Goal: Information Seeking & Learning: Learn about a topic

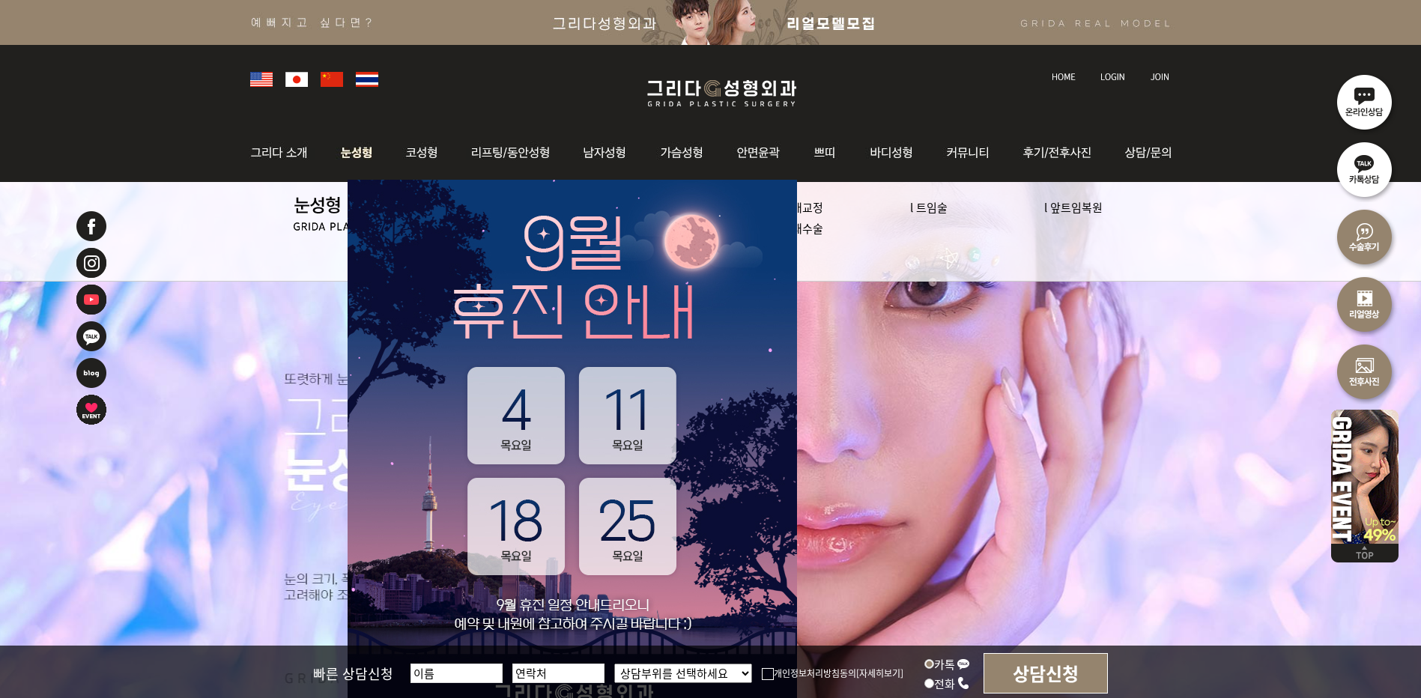
click at [355, 154] on img at bounding box center [357, 153] width 67 height 58
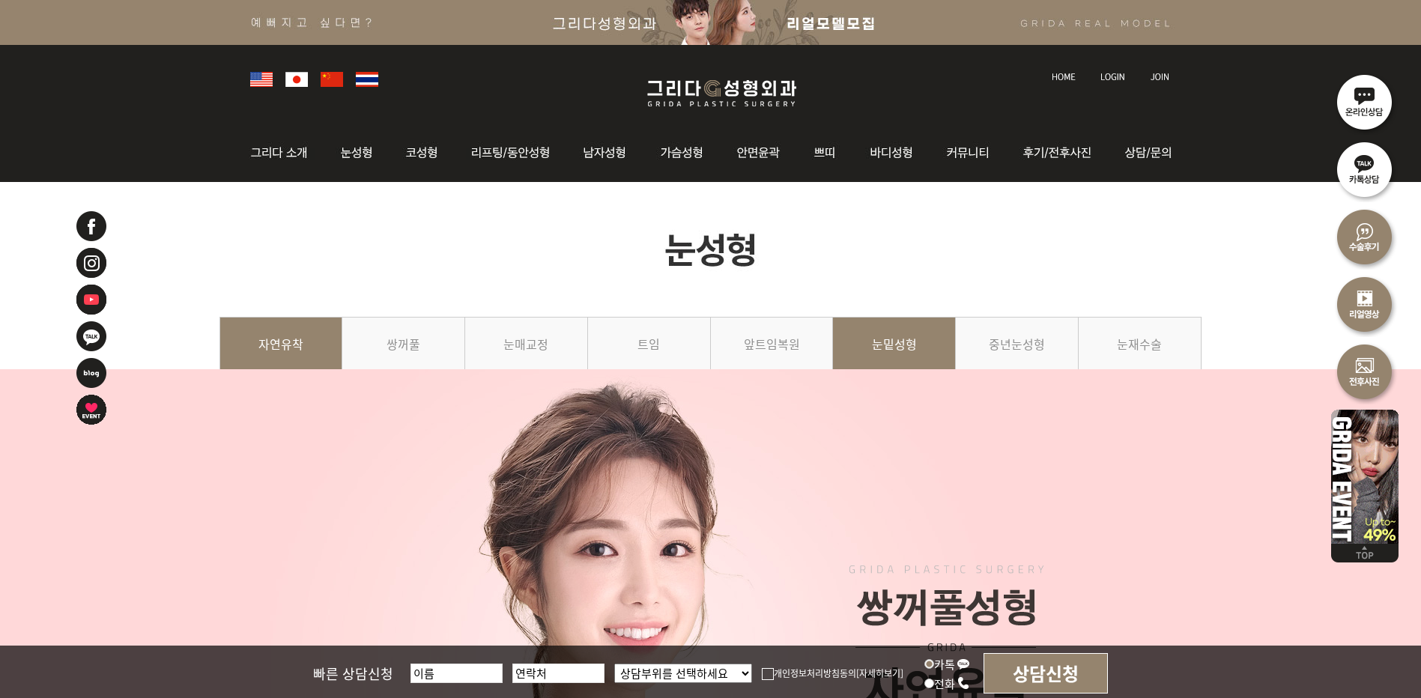
click at [891, 339] on link "눈밑성형" at bounding box center [894, 351] width 123 height 68
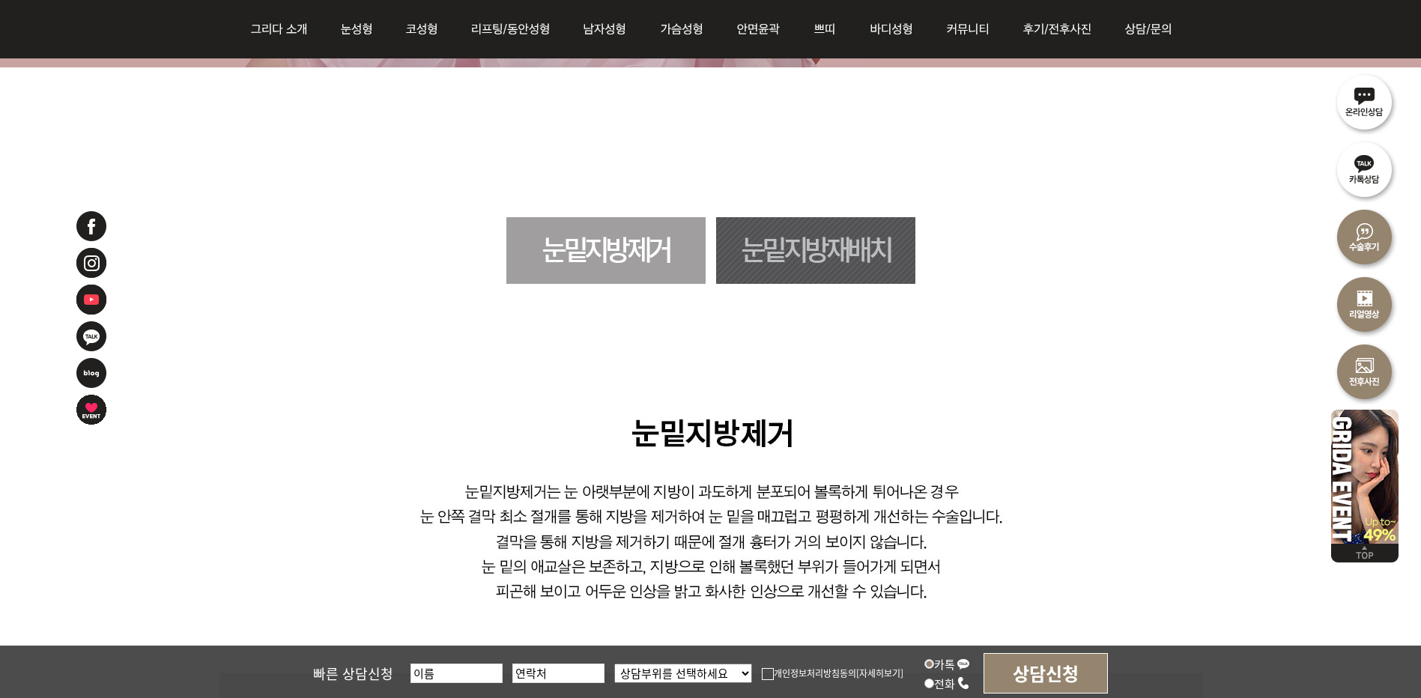
scroll to position [824, 0]
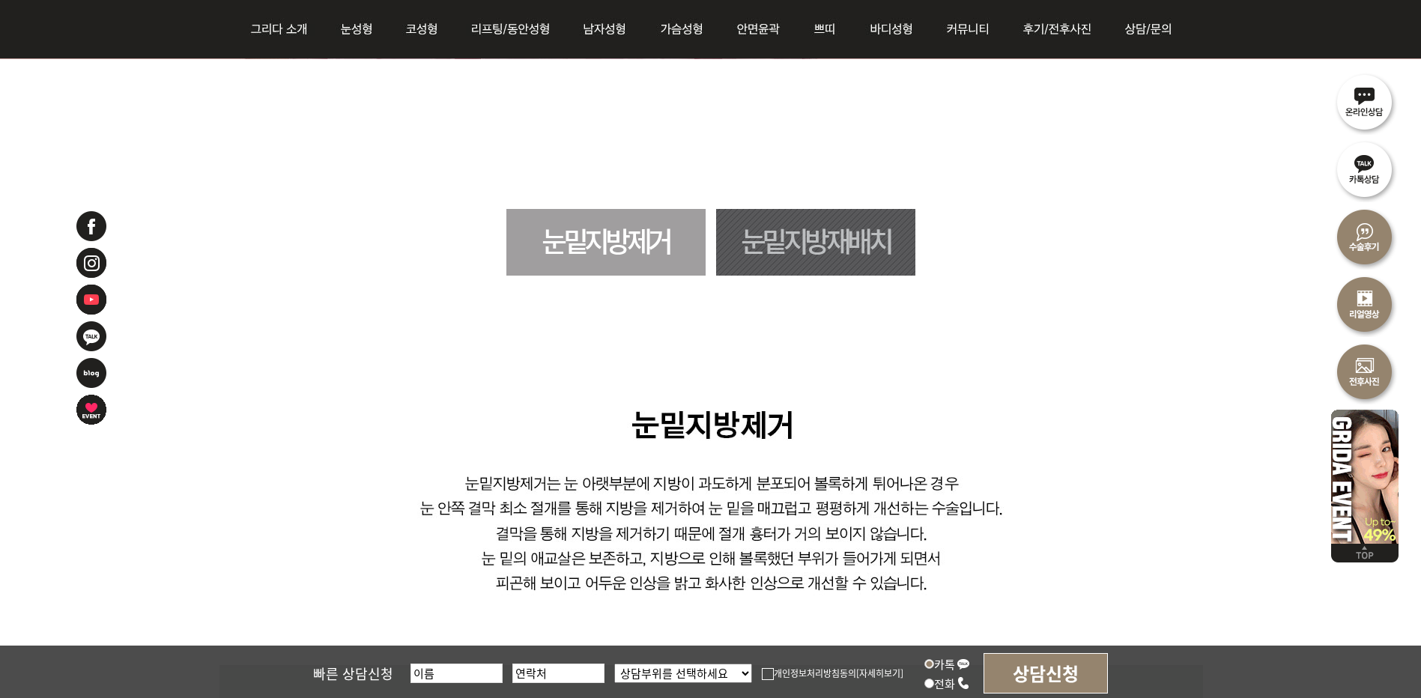
click at [777, 239] on link "눈밑지방재배치" at bounding box center [815, 242] width 199 height 67
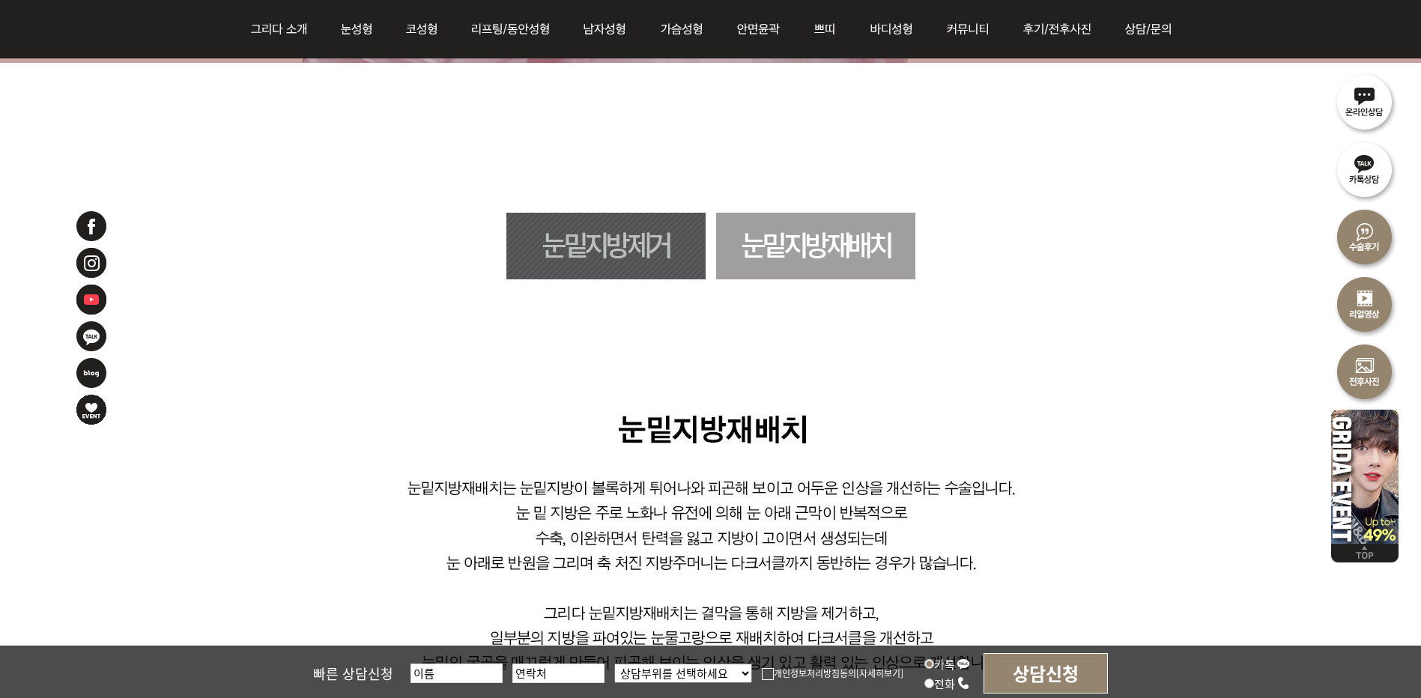
scroll to position [776, 0]
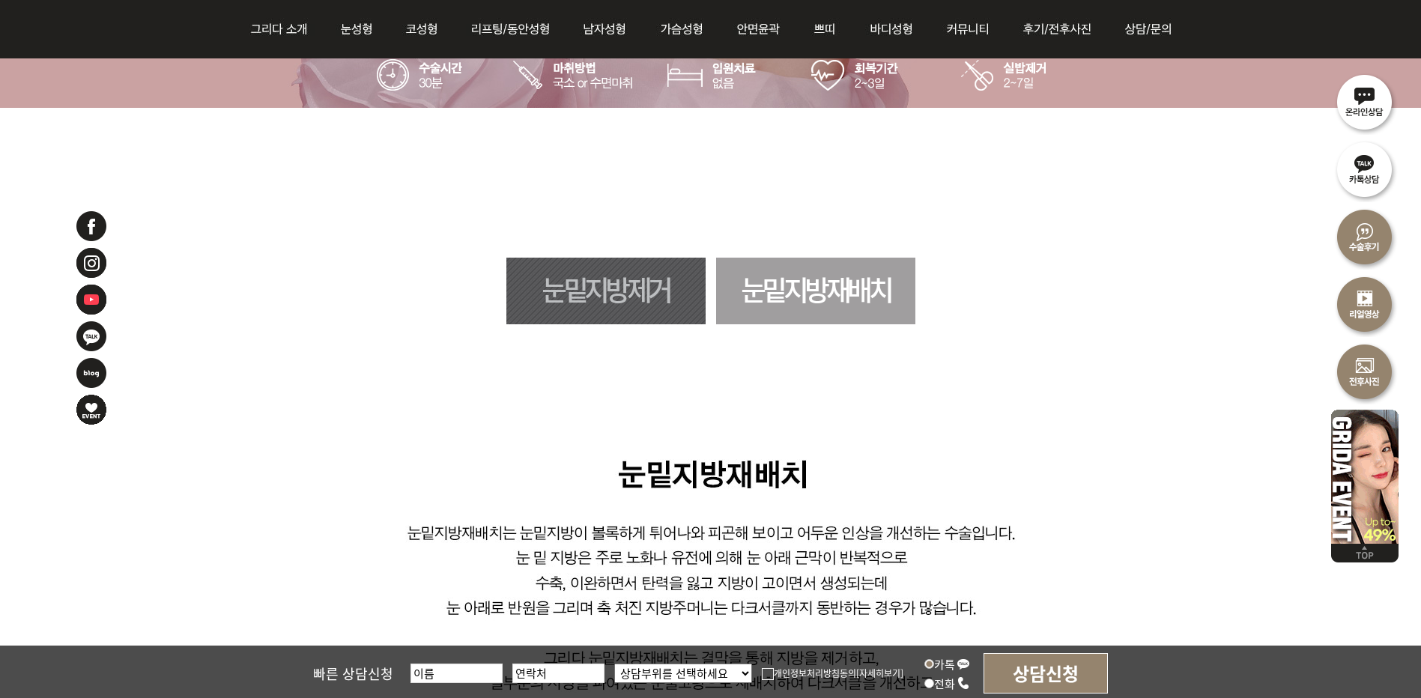
click at [618, 300] on link "눈밑지방제거" at bounding box center [606, 291] width 199 height 67
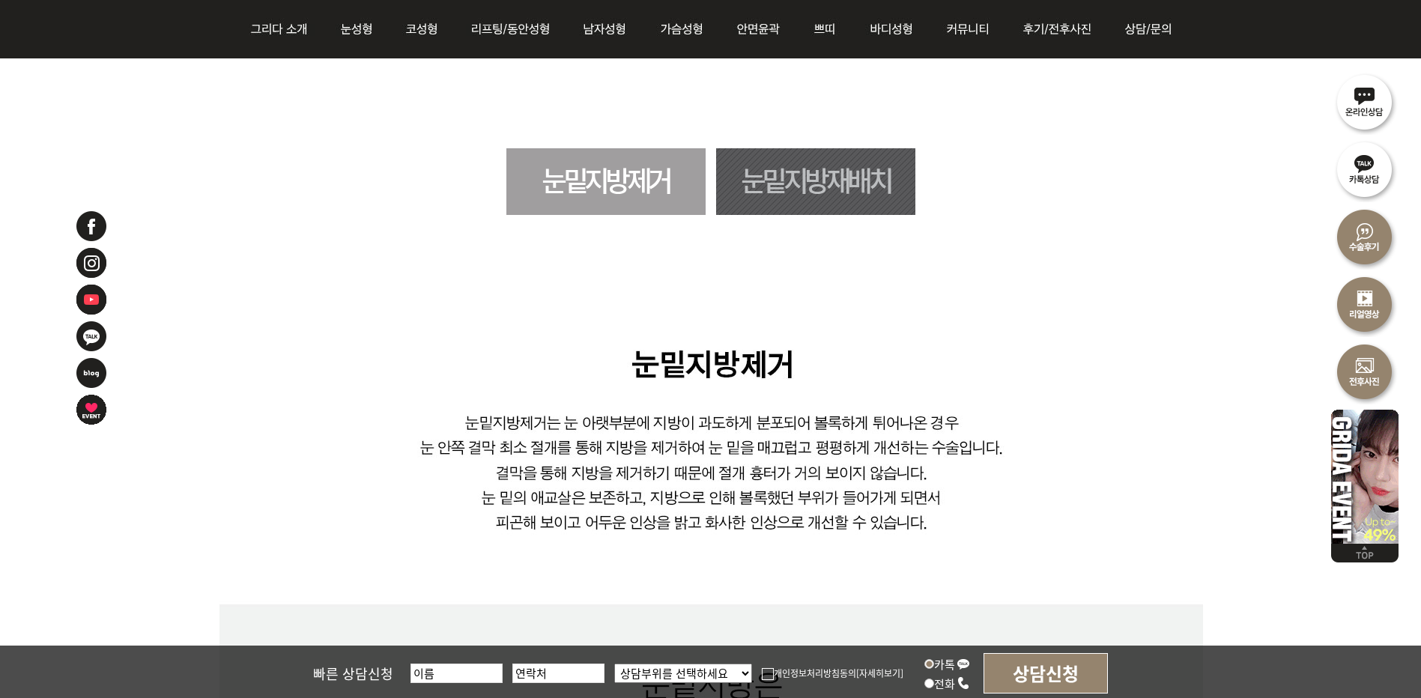
scroll to position [883, 0]
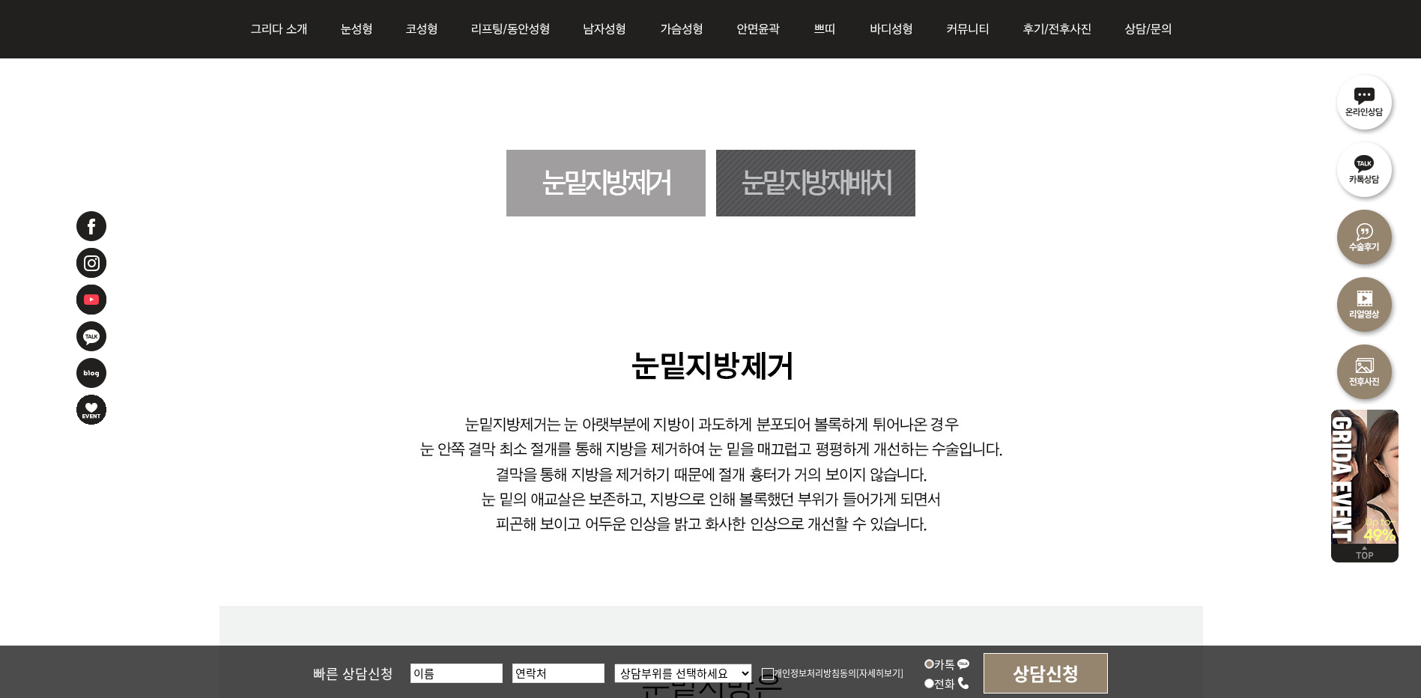
click at [847, 185] on link "눈밑지방재배치" at bounding box center [815, 183] width 199 height 67
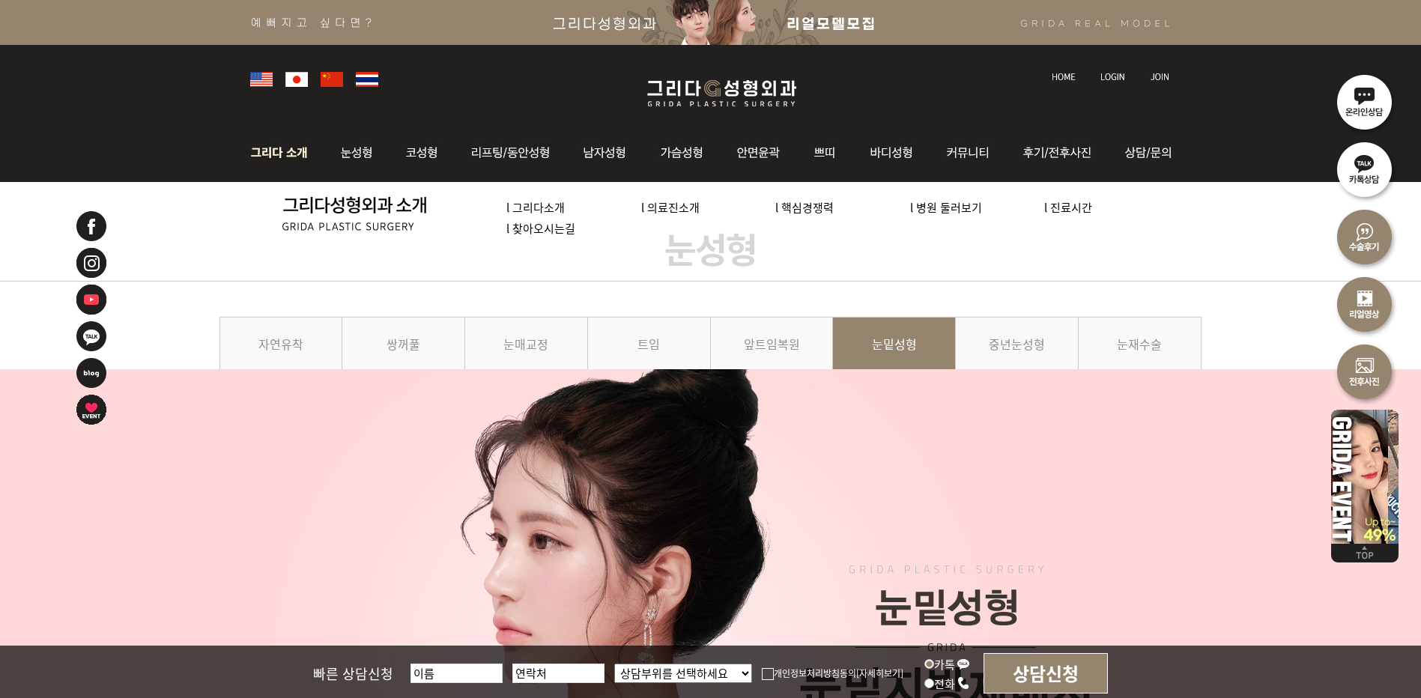
click at [680, 207] on link "l 의료진소개" at bounding box center [670, 207] width 58 height 16
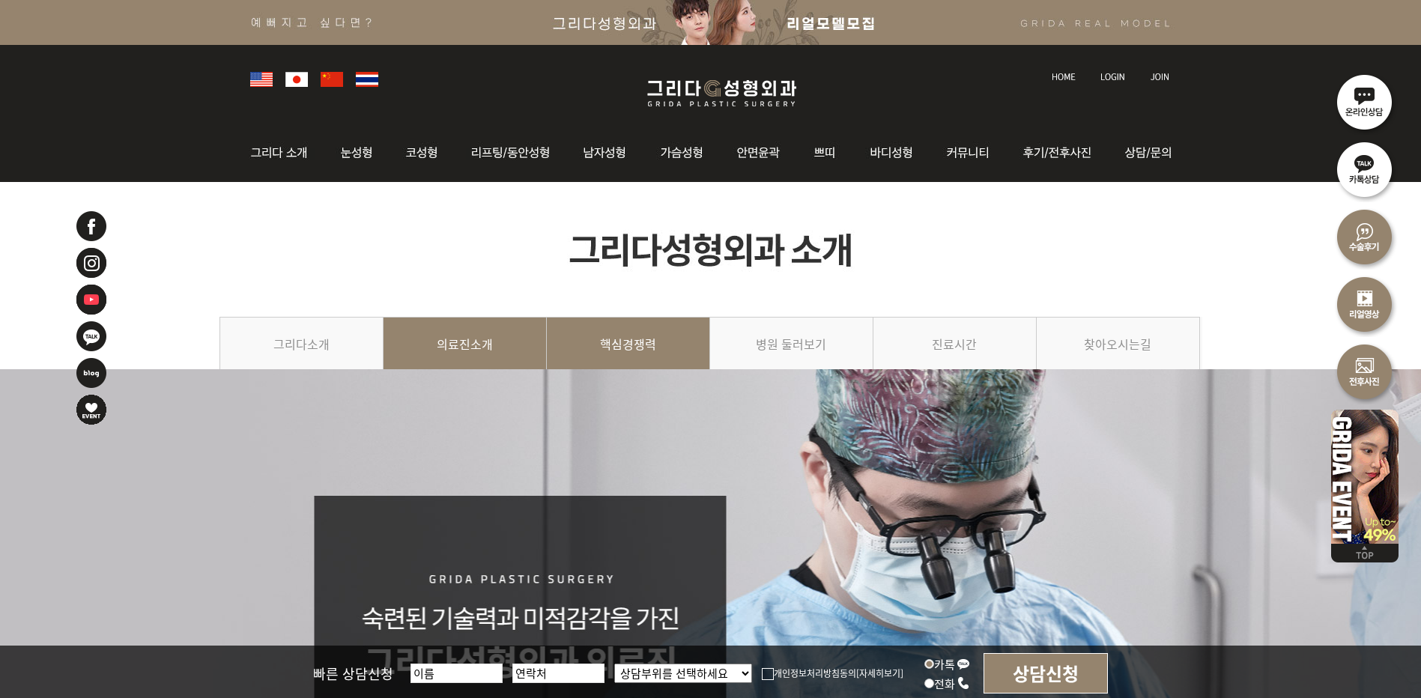
click at [638, 349] on link "핵심경쟁력" at bounding box center [628, 351] width 163 height 68
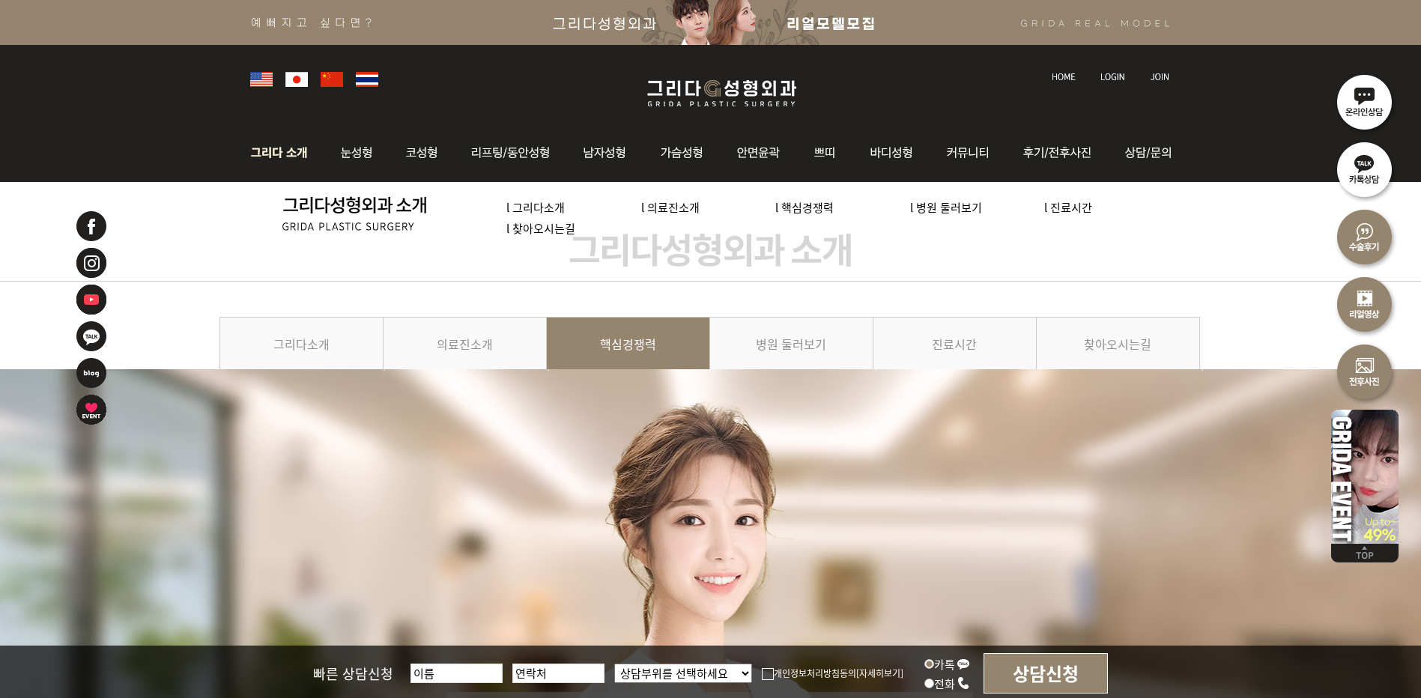
click at [677, 204] on link "l 의료진소개" at bounding box center [670, 207] width 58 height 16
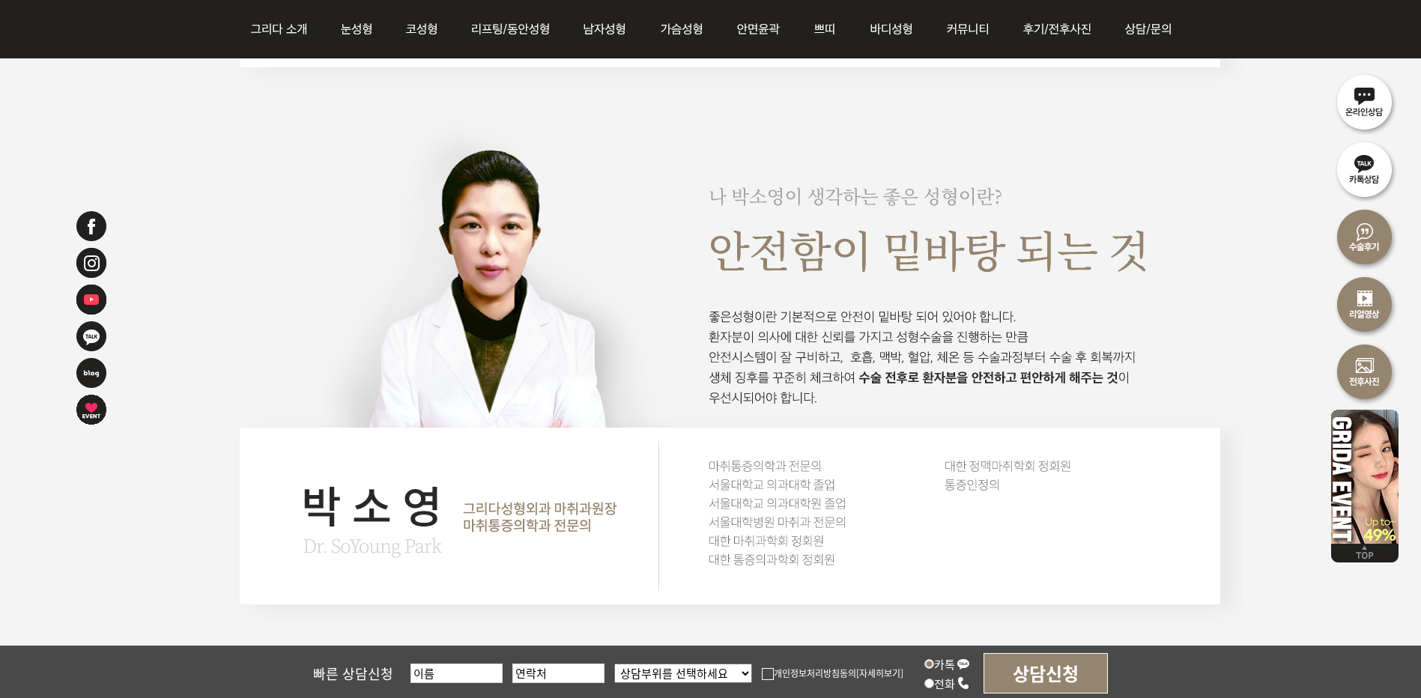
scroll to position [3072, 0]
